Goal: Use online tool/utility: Utilize a website feature to perform a specific function

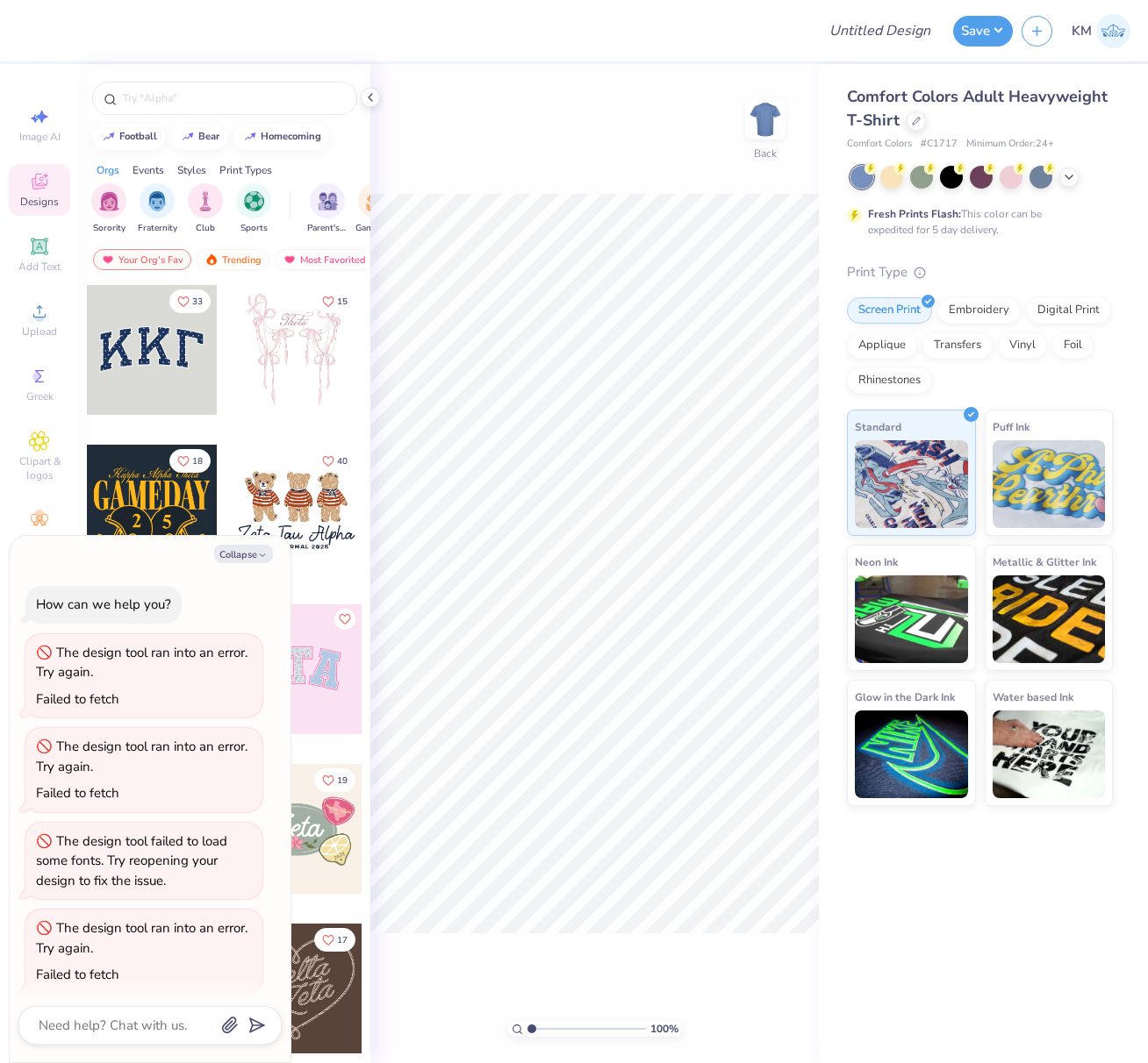
type textarea "x"
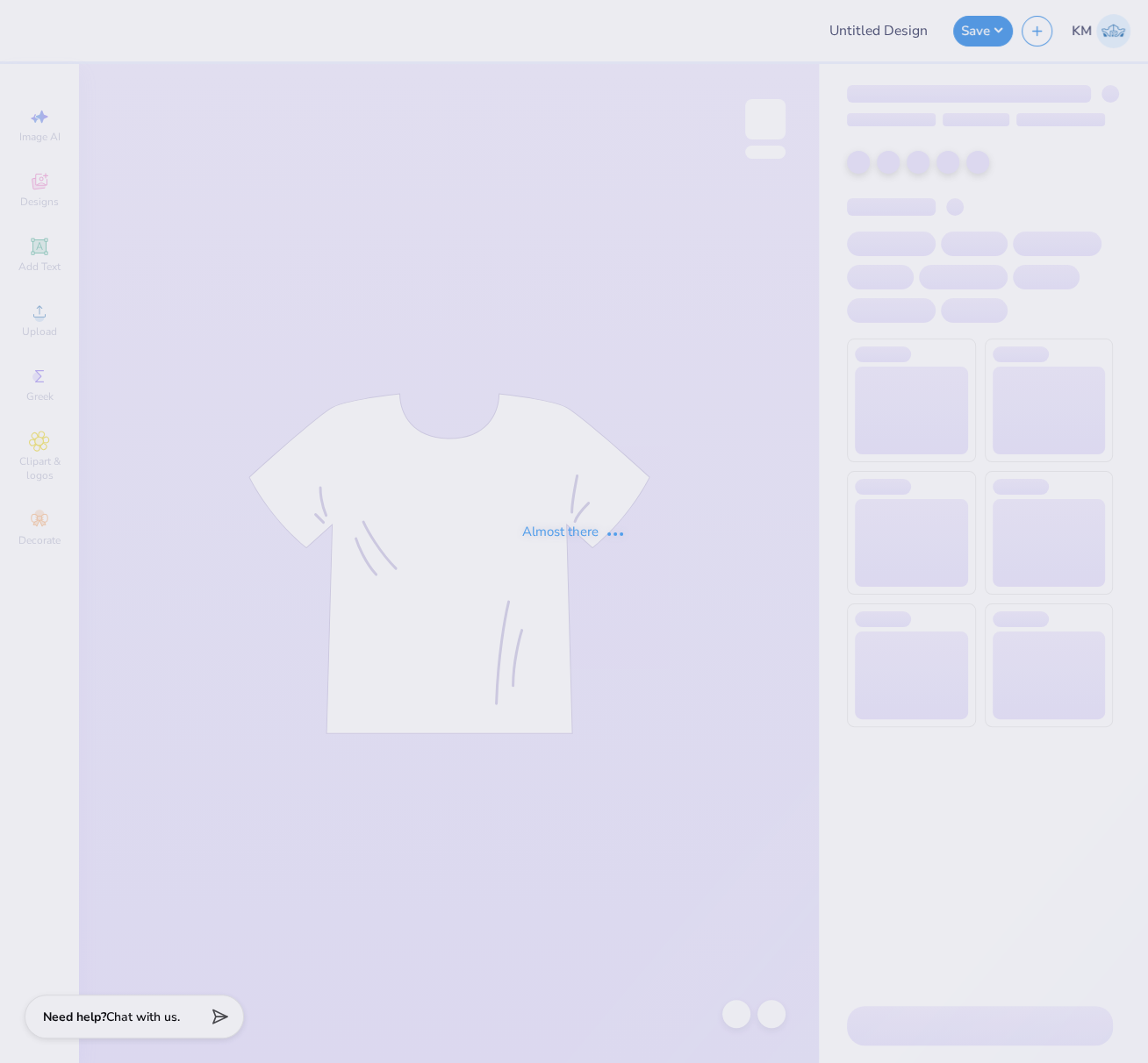
type input "FPS239776"
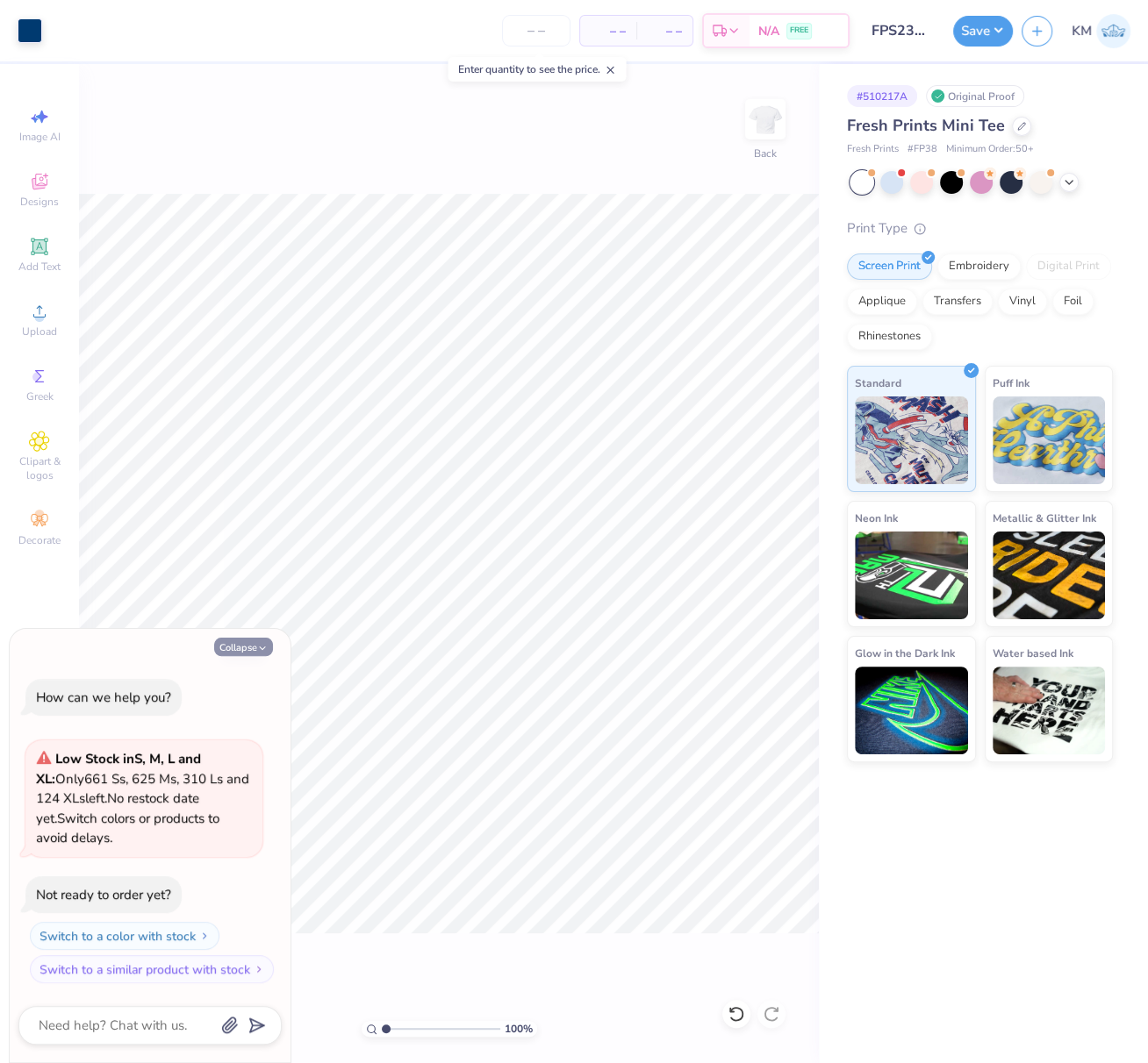
click at [235, 647] on button "Collapse" at bounding box center [244, 647] width 59 height 19
type textarea "x"
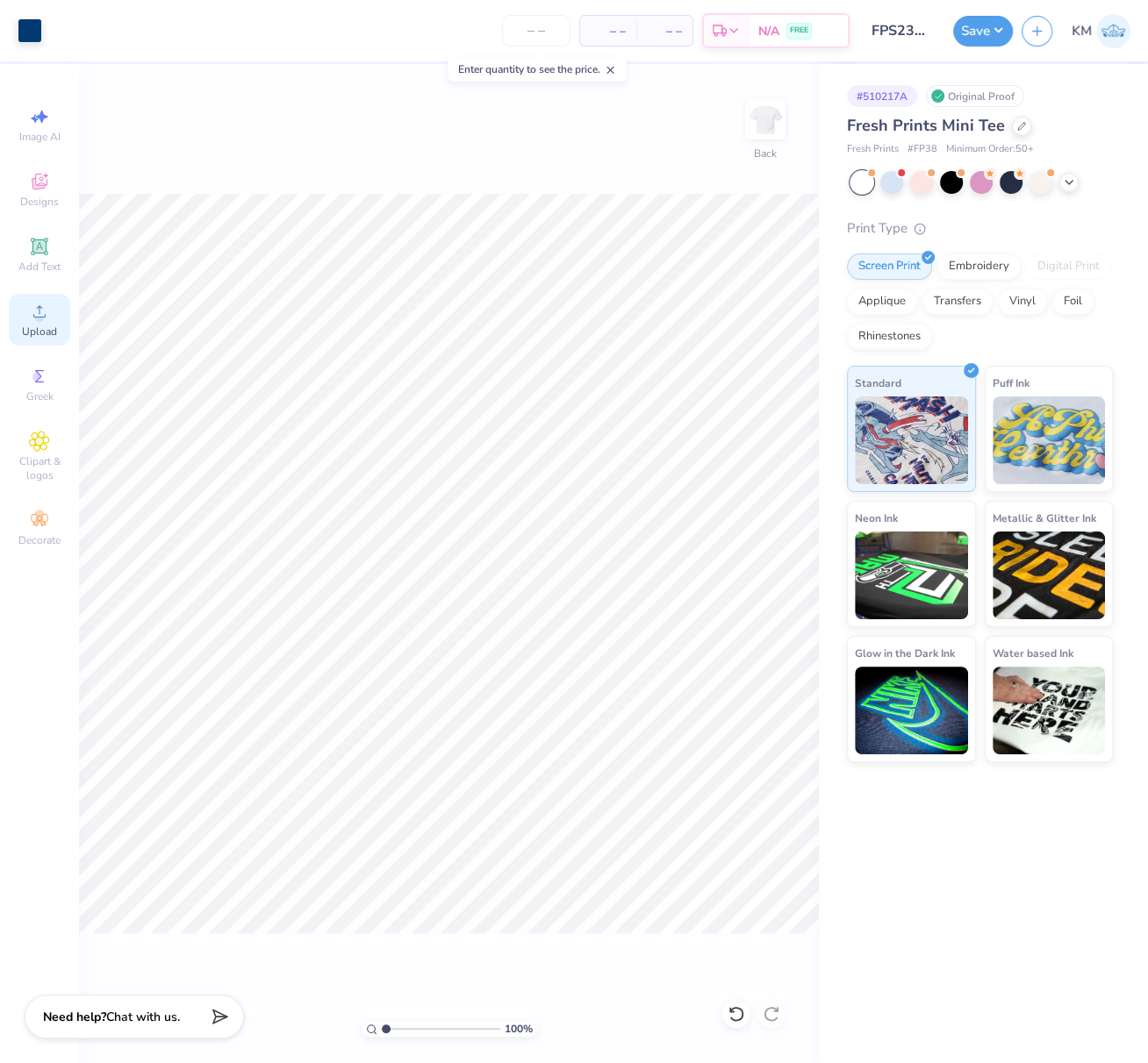
click at [40, 322] on icon at bounding box center [39, 311] width 21 height 21
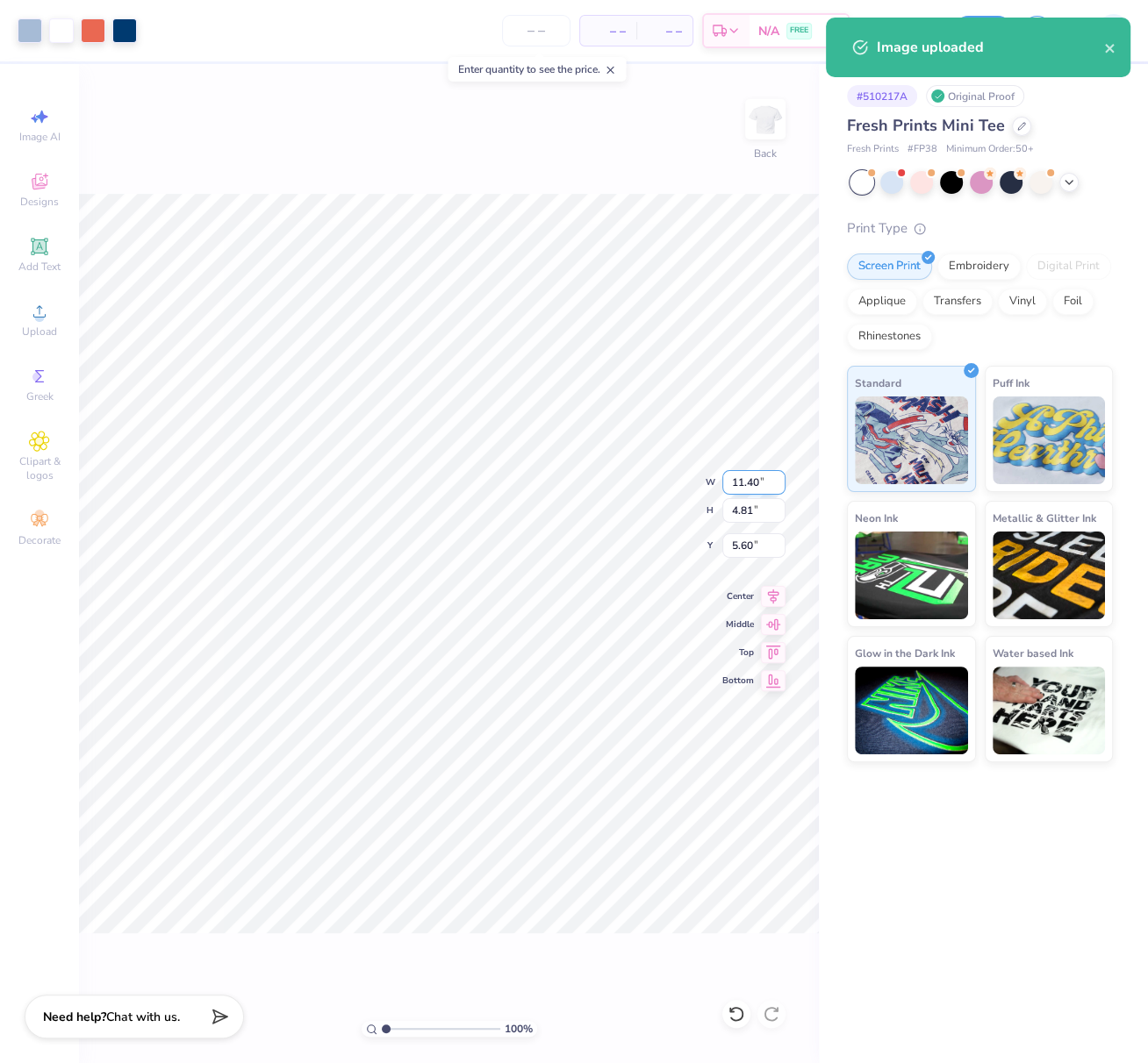
click at [717, 483] on div "100 % Back W 11.40 11.40 " H 4.81 4.81 " Y 5.60 5.60 " Center Middle Top Bottom" at bounding box center [449, 564] width 739 height 1000
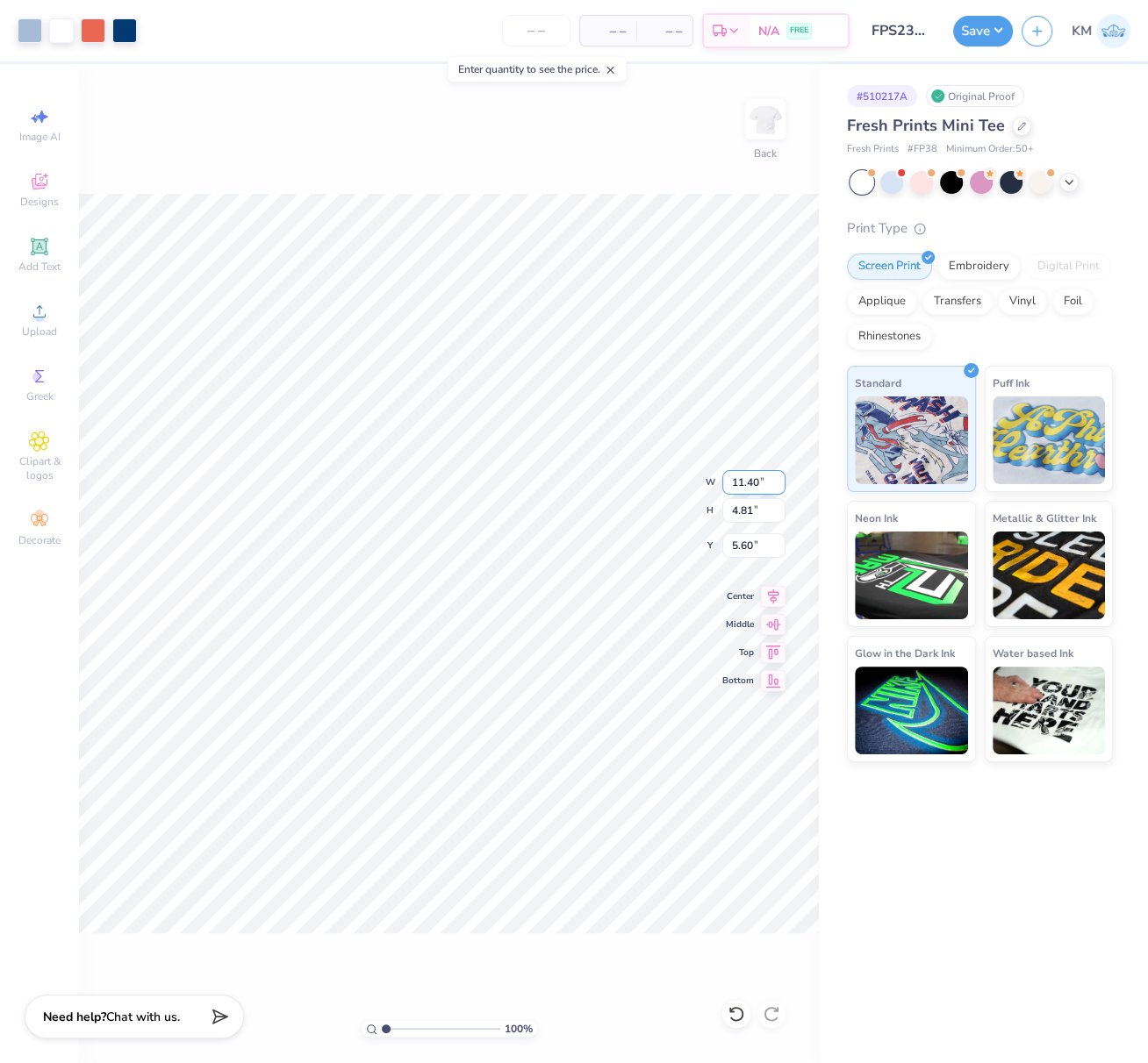
drag, startPoint x: 757, startPoint y: 482, endPoint x: 726, endPoint y: 493, distance: 32.9
click at [725, 482] on input "11.40" at bounding box center [754, 482] width 63 height 25
type input "7.00"
type input "2.95"
drag, startPoint x: 749, startPoint y: 544, endPoint x: 731, endPoint y: 541, distance: 18.2
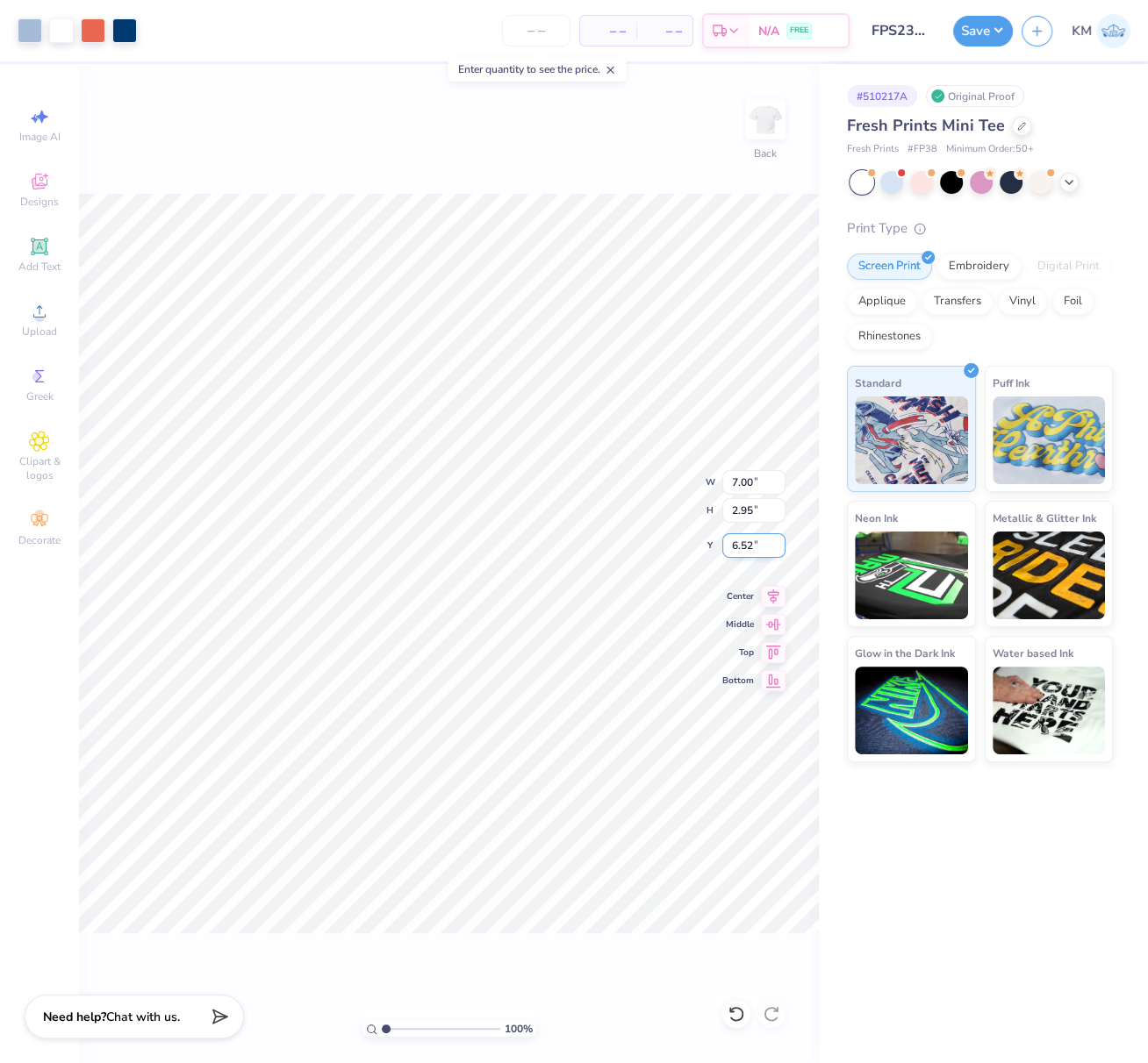
click at [733, 542] on input "6.52" at bounding box center [754, 546] width 63 height 25
type input "2.50"
click at [775, 590] on icon at bounding box center [773, 594] width 25 height 21
click at [1000, 27] on button "Save" at bounding box center [982, 29] width 60 height 30
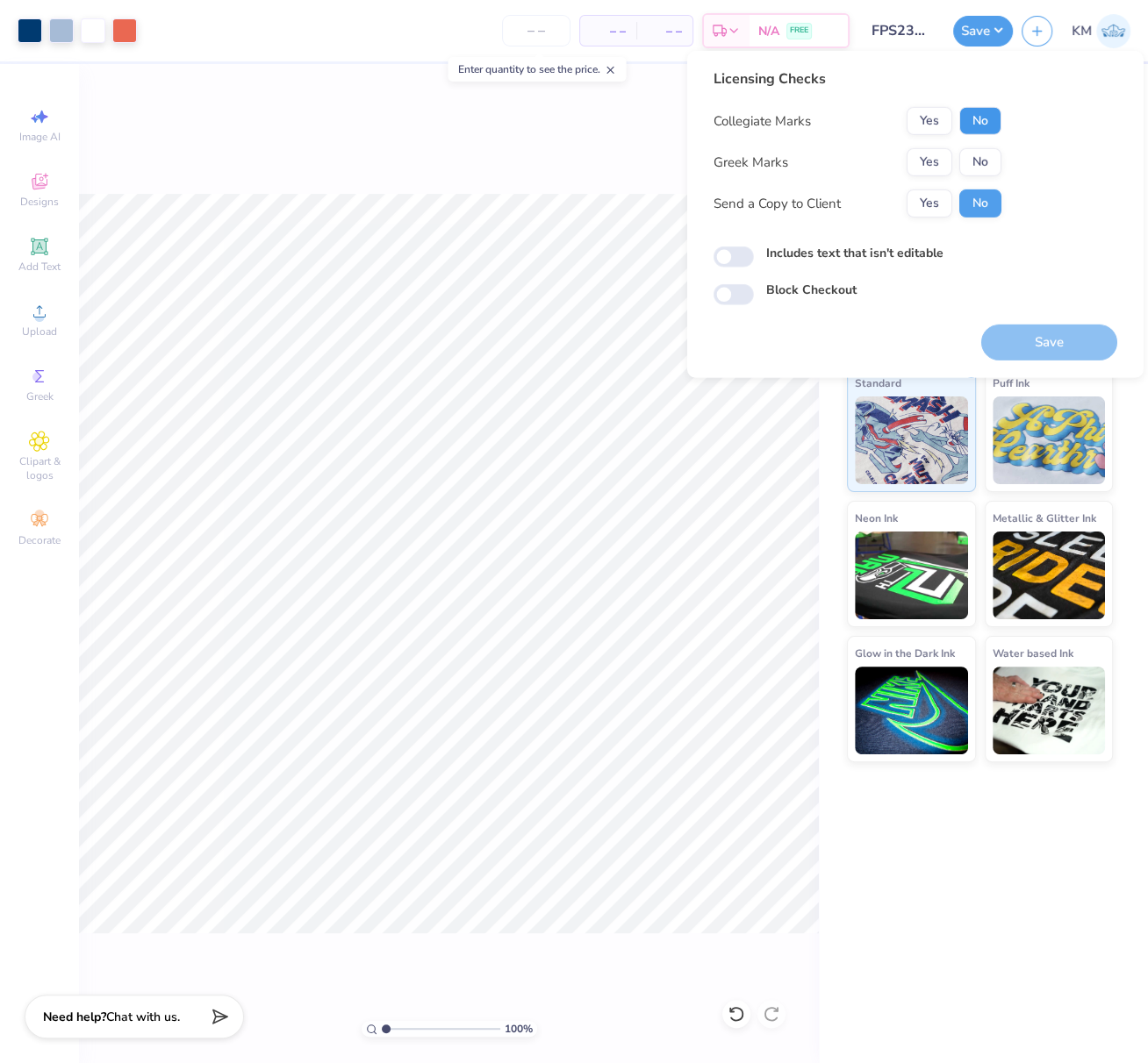
click at [991, 118] on button "No" at bounding box center [979, 120] width 42 height 28
drag, startPoint x: 985, startPoint y: 167, endPoint x: 989, endPoint y: 183, distance: 16.5
click at [985, 167] on button "No" at bounding box center [979, 161] width 42 height 28
drag, startPoint x: 1060, startPoint y: 342, endPoint x: 1037, endPoint y: 391, distance: 54.1
click at [1060, 342] on button "Save" at bounding box center [1049, 342] width 136 height 36
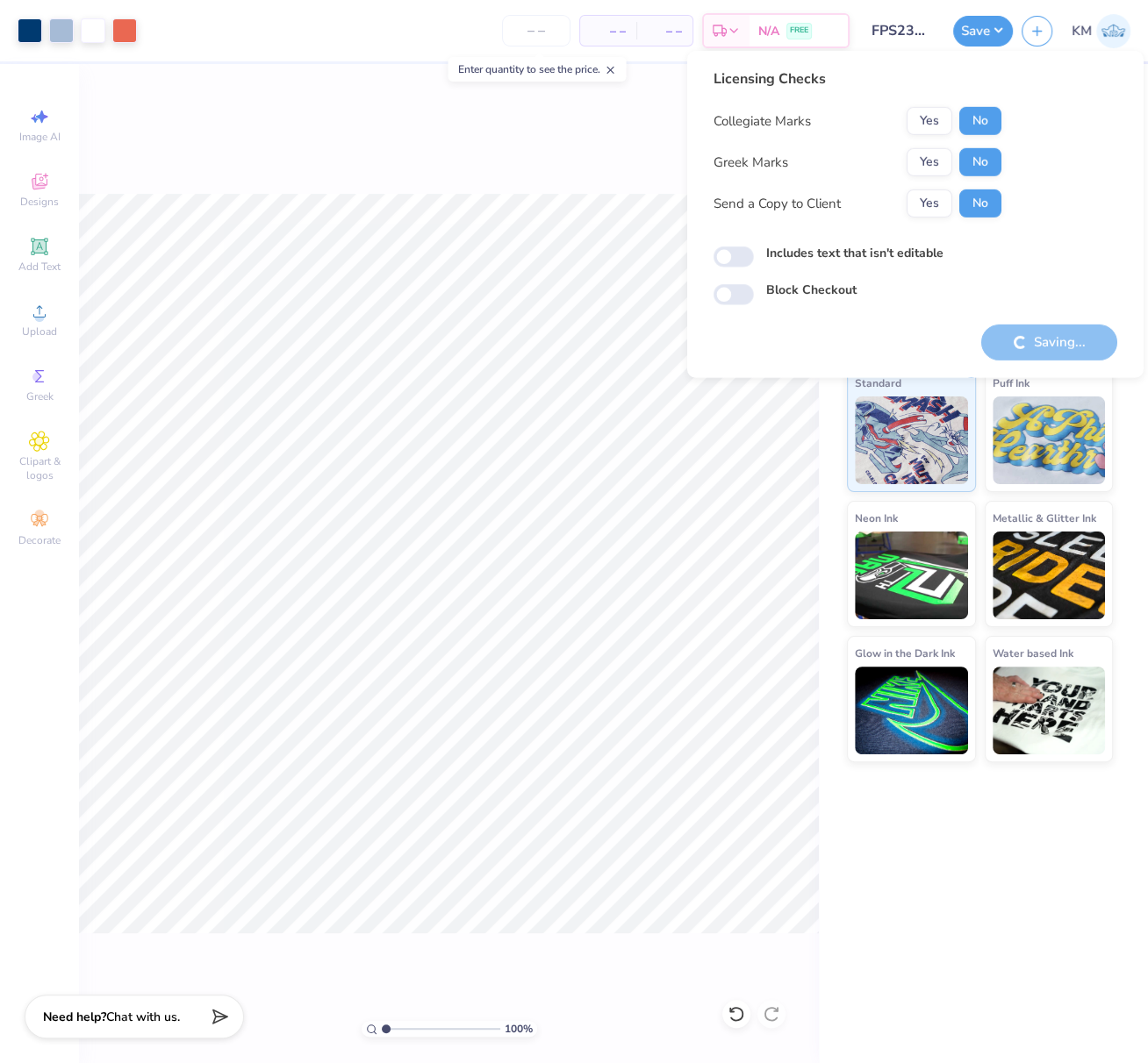
click at [890, 257] on label "Includes text that isn't editable" at bounding box center [855, 252] width 178 height 19
click at [754, 257] on input "Includes text that isn't editable" at bounding box center [733, 257] width 40 height 21
checkbox input "true"
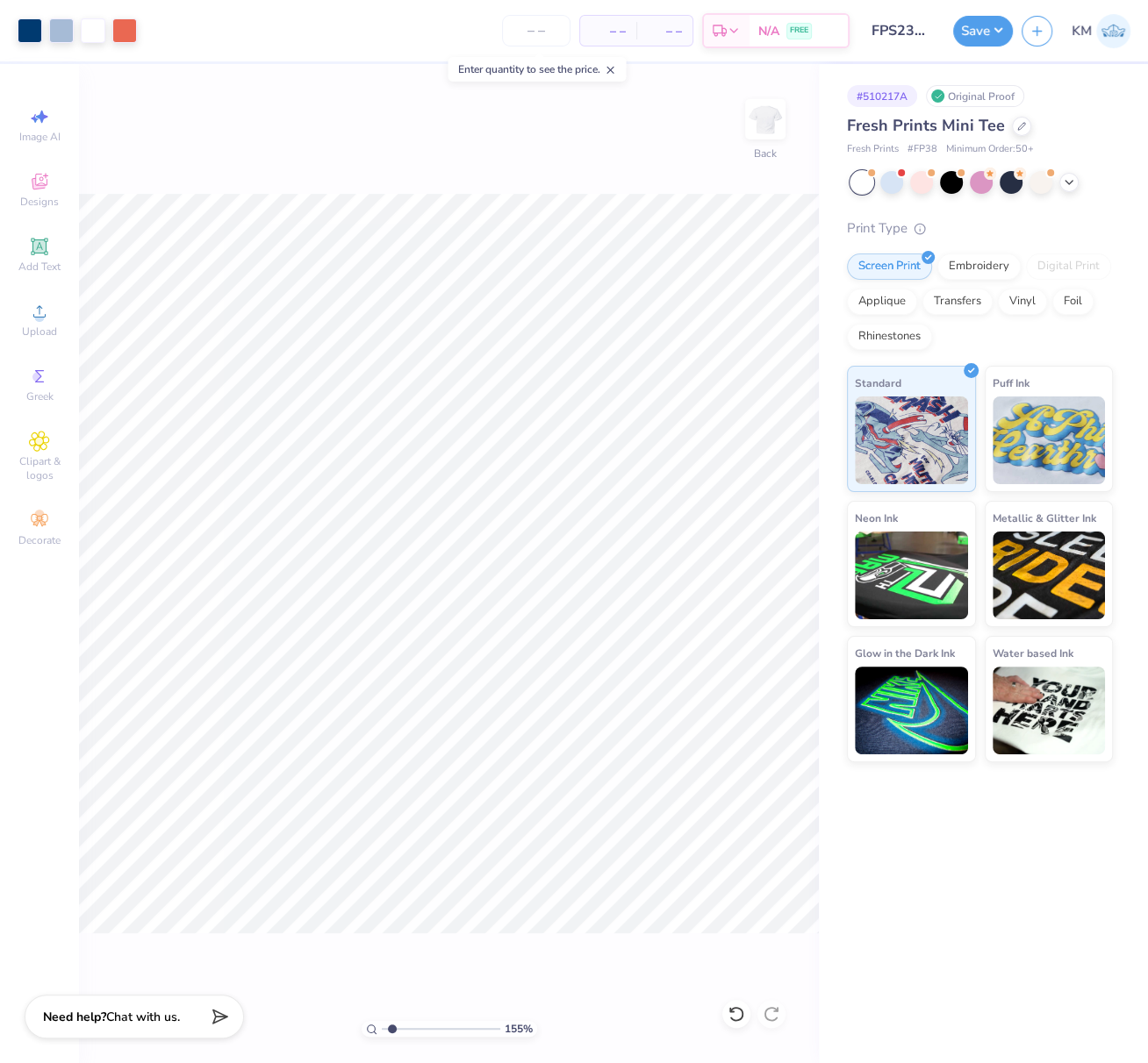
drag, startPoint x: 400, startPoint y: 1027, endPoint x: 427, endPoint y: 1034, distance: 27.9
click at [427, 1035] on input "range" at bounding box center [441, 1029] width 119 height 16
click at [427, 1034] on input "range" at bounding box center [441, 1029] width 119 height 16
click at [432, 1035] on input "range" at bounding box center [441, 1029] width 119 height 16
type input "6"
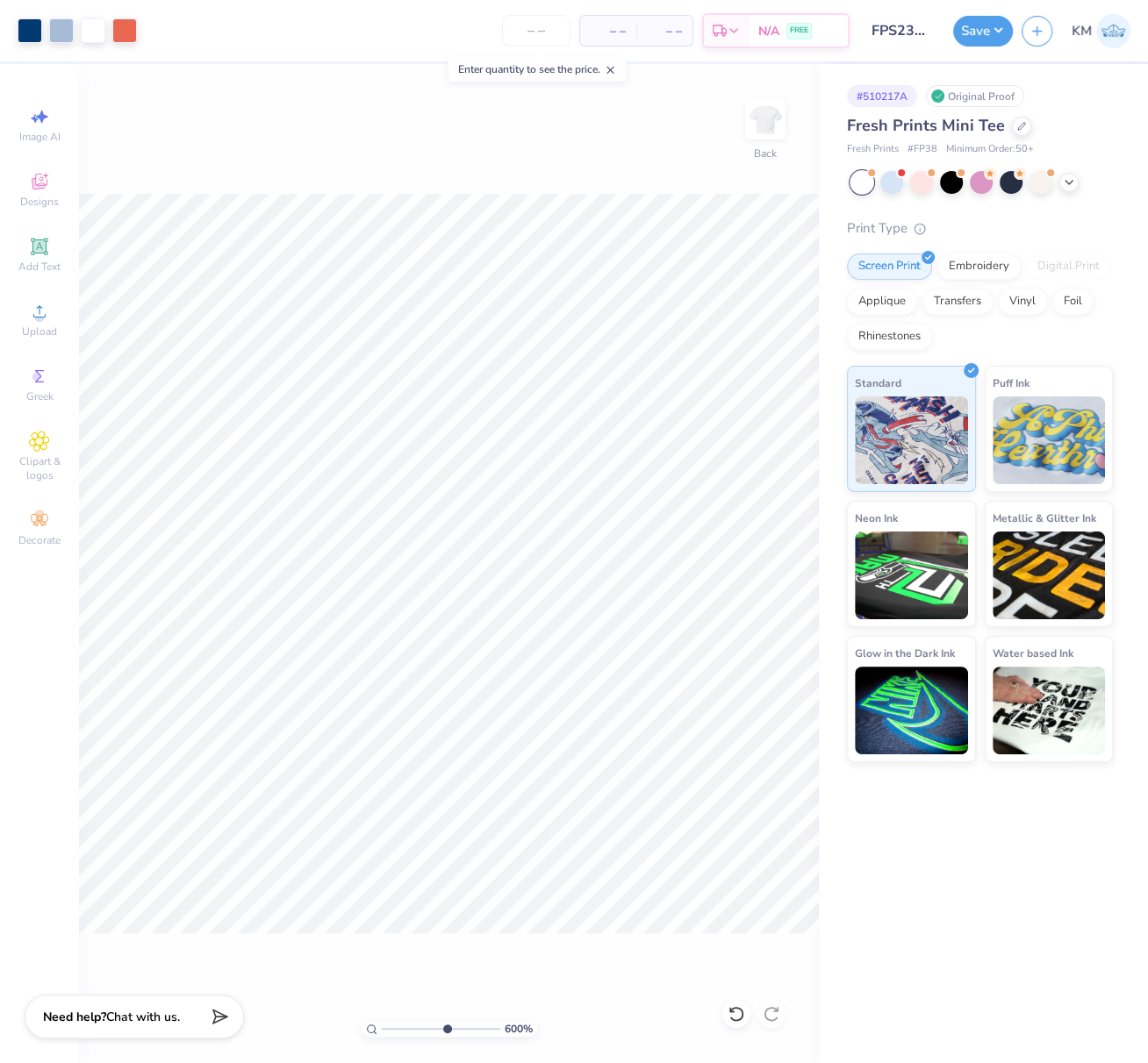
click at [444, 1029] on input "range" at bounding box center [441, 1029] width 119 height 16
